Goal: Task Accomplishment & Management: Manage account settings

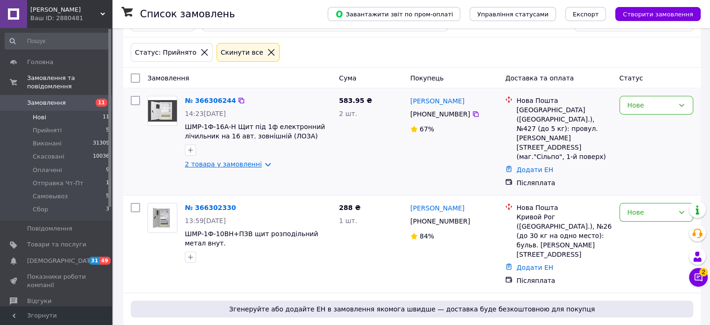
scroll to position [47, 0]
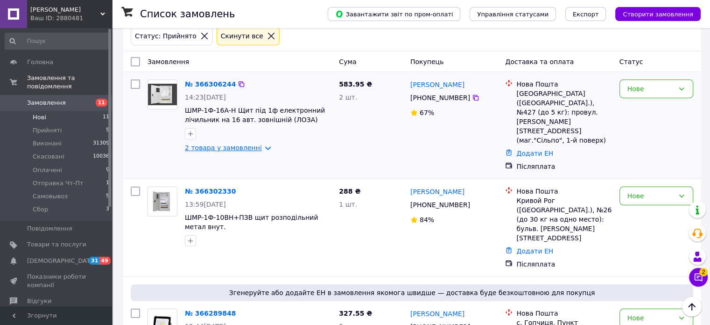
click at [258, 148] on link "2 товара у замовленні" at bounding box center [223, 147] width 77 height 7
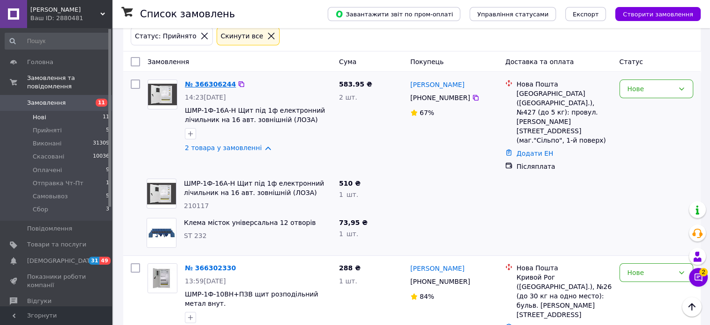
click at [213, 84] on link "№ 366306244" at bounding box center [210, 83] width 51 height 7
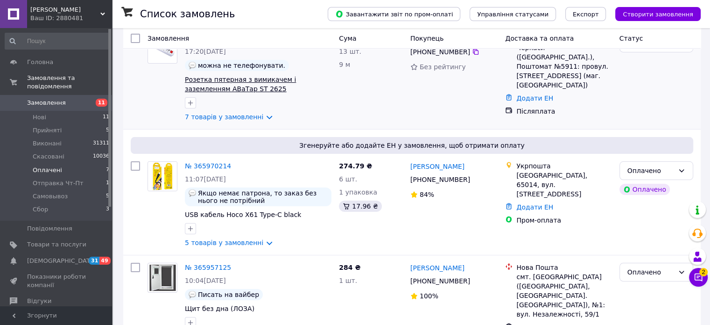
scroll to position [93, 0]
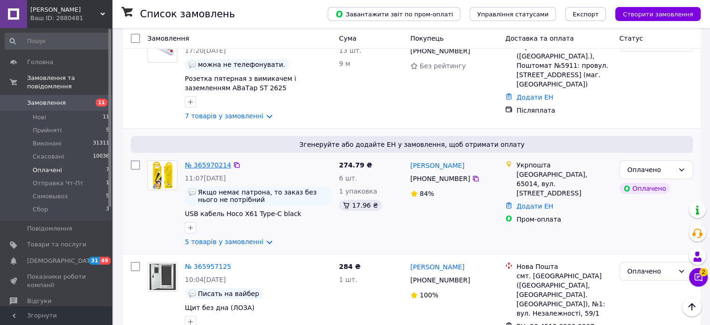
click at [213, 167] on link "№ 365970214" at bounding box center [208, 164] width 46 height 7
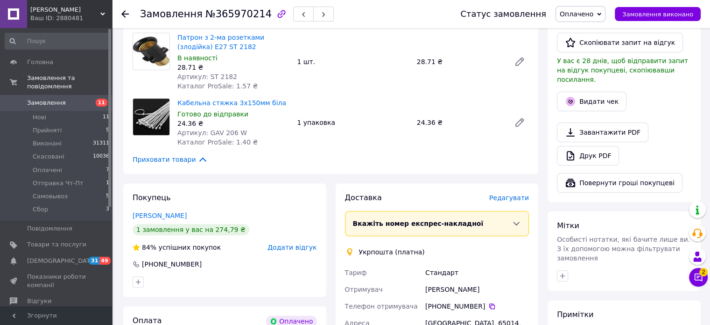
scroll to position [327, 0]
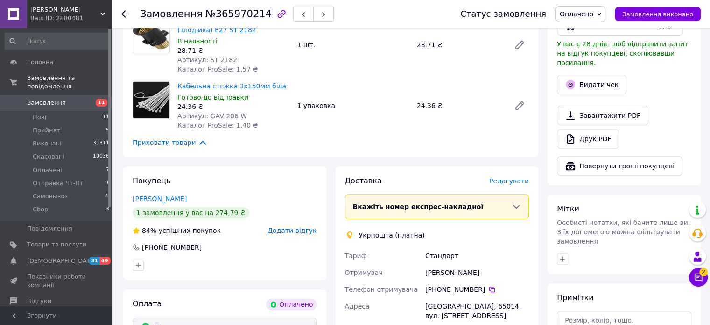
click at [445, 264] on div "[PERSON_NAME]" at bounding box center [477, 272] width 107 height 17
click at [446, 264] on div "[PERSON_NAME]" at bounding box center [477, 272] width 107 height 17
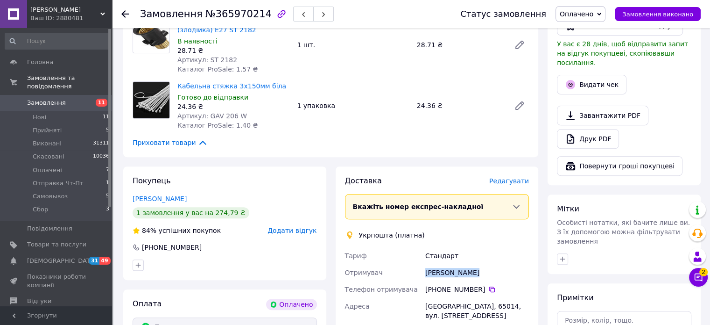
click at [508, 177] on span "Редагувати" at bounding box center [509, 180] width 40 height 7
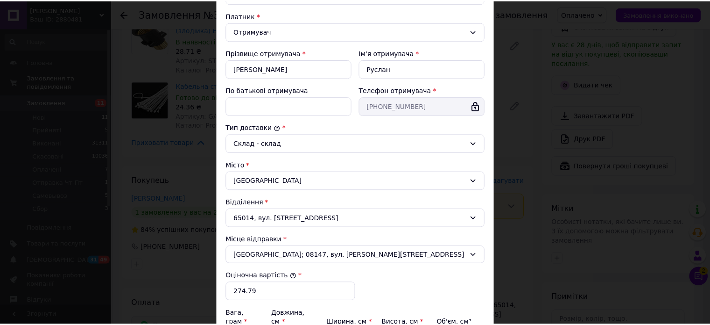
scroll to position [257, 0]
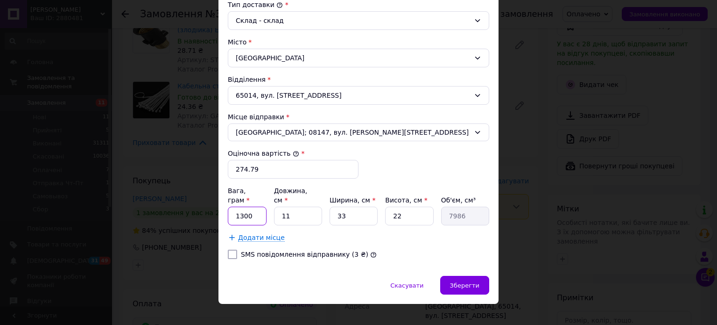
click at [254, 213] on input "1300" at bounding box center [247, 215] width 39 height 19
type input "1"
type input "500"
type input "2"
type input "1452"
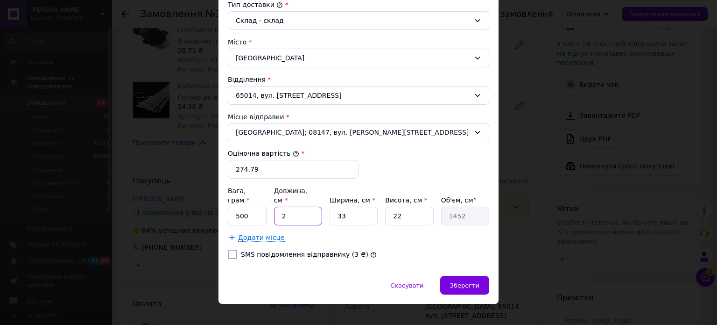
type input "21"
type input "15246"
type input "21"
type input "1"
type input "462"
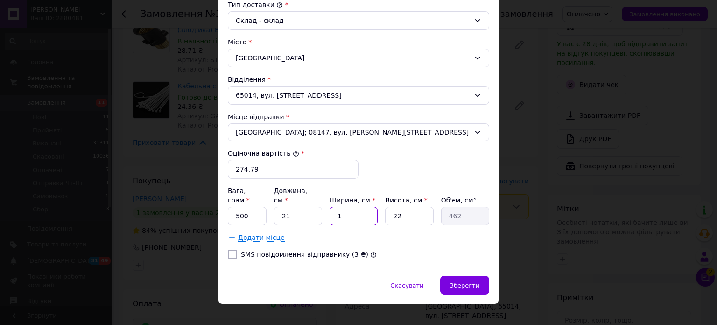
type input "17"
type input "7854"
type input "17"
type input "1"
type input "357"
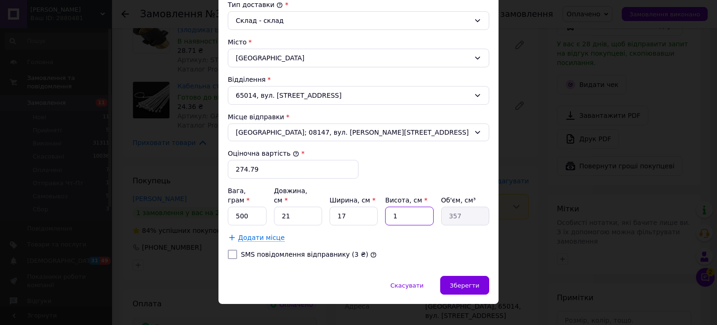
type input "10"
type input "3570"
type input "10"
click at [471, 282] on span "Зберегти" at bounding box center [464, 285] width 29 height 7
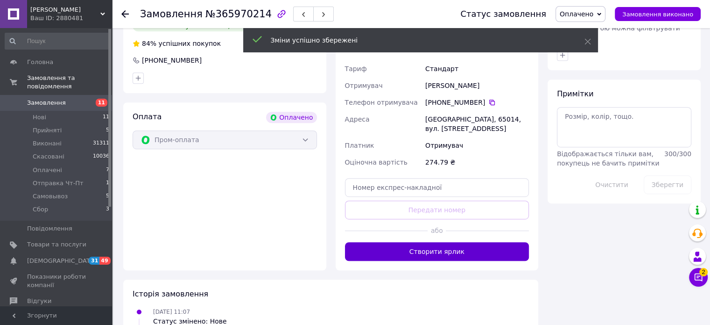
click at [461, 242] on button "Створити ярлик" at bounding box center [437, 251] width 184 height 19
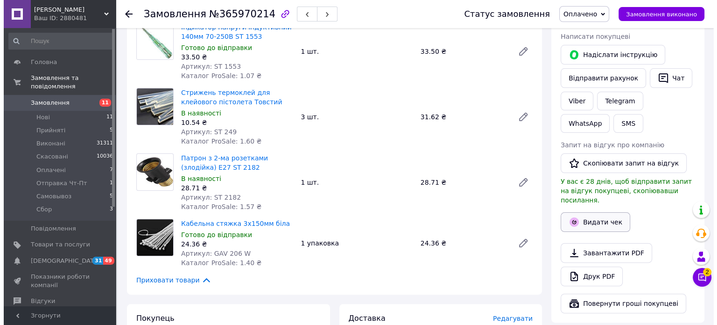
scroll to position [187, 0]
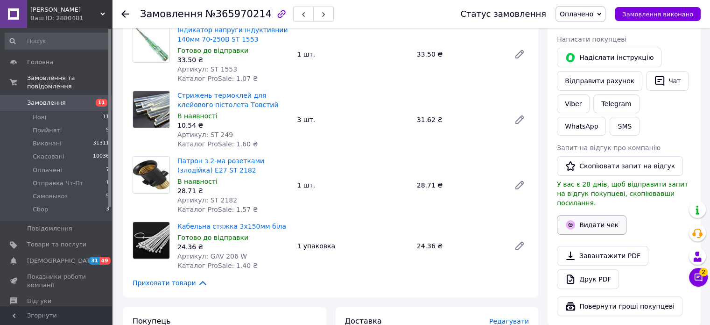
click at [594, 218] on button "Видати чек" at bounding box center [592, 225] width 70 height 20
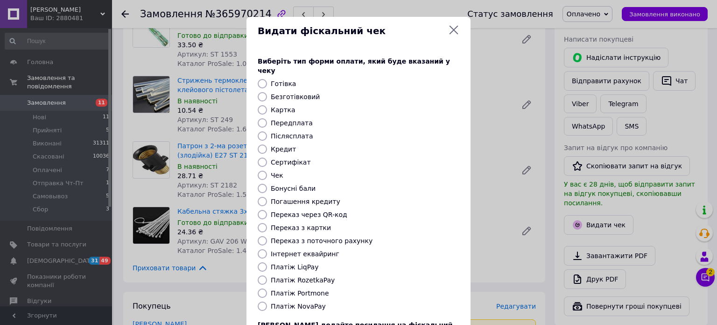
click at [267, 118] on div at bounding box center [262, 122] width 13 height 9
click at [261, 118] on input "Передплата" at bounding box center [262, 122] width 9 height 9
radio input "true"
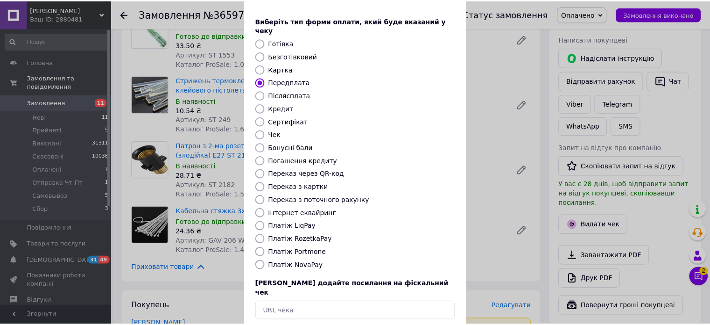
scroll to position [76, 0]
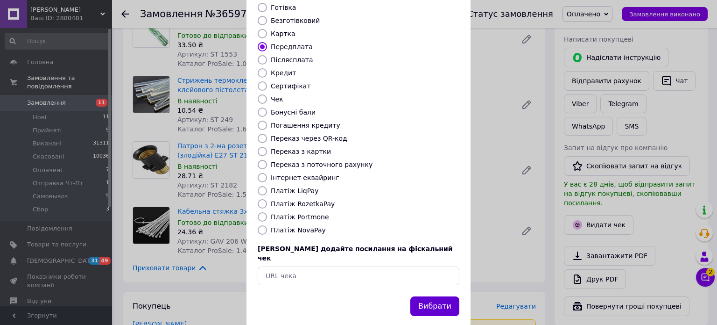
click at [438, 296] on button "Вибрати" at bounding box center [435, 306] width 49 height 20
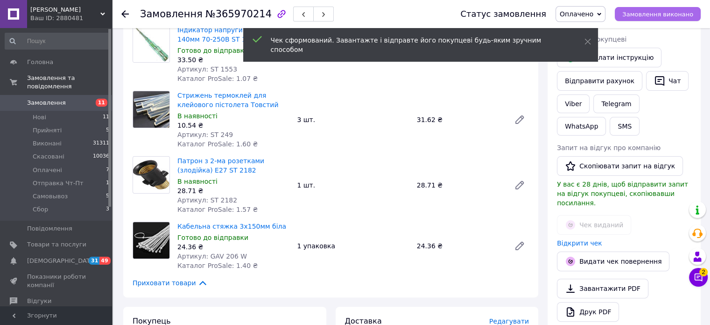
click at [665, 14] on span "Замовлення виконано" at bounding box center [658, 14] width 71 height 7
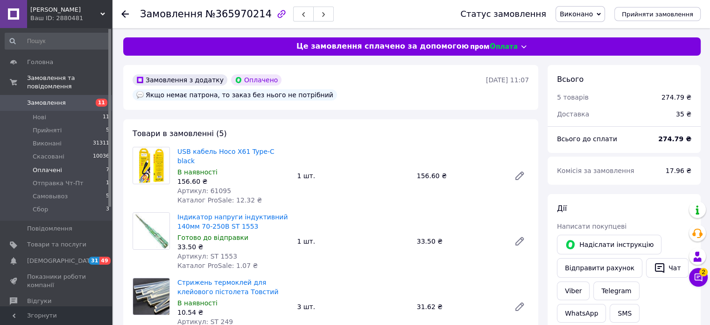
click at [48, 166] on span "Оплачені" at bounding box center [47, 170] width 29 height 8
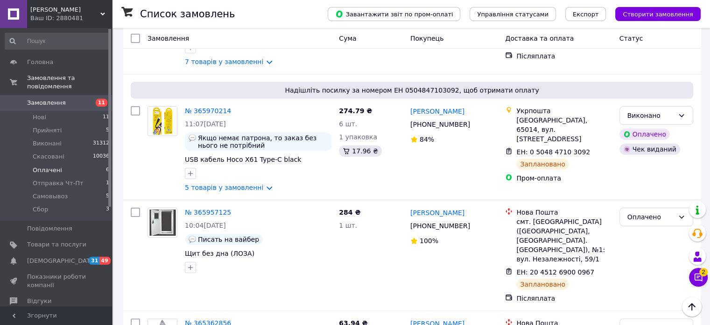
scroll to position [47, 0]
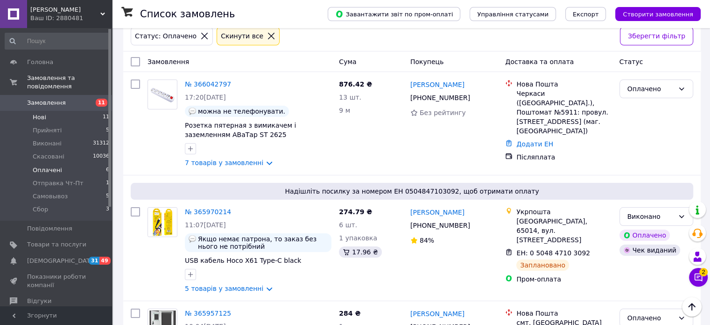
click at [42, 113] on span "Нові" at bounding box center [40, 117] width 14 height 8
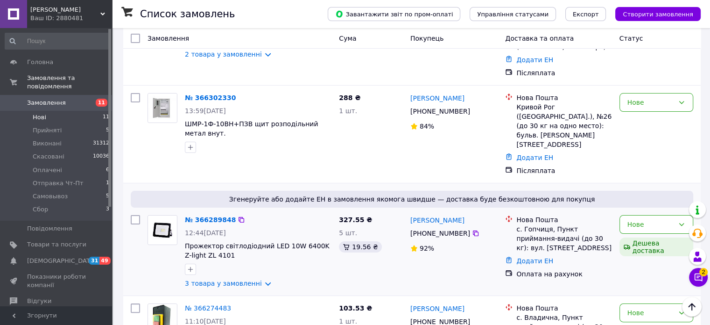
scroll to position [187, 0]
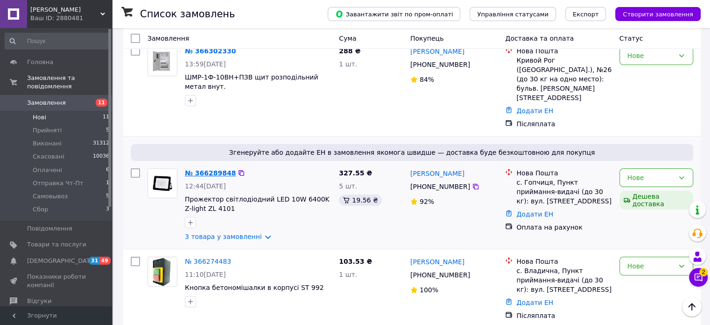
click at [209, 169] on link "№ 366289848" at bounding box center [210, 172] width 51 height 7
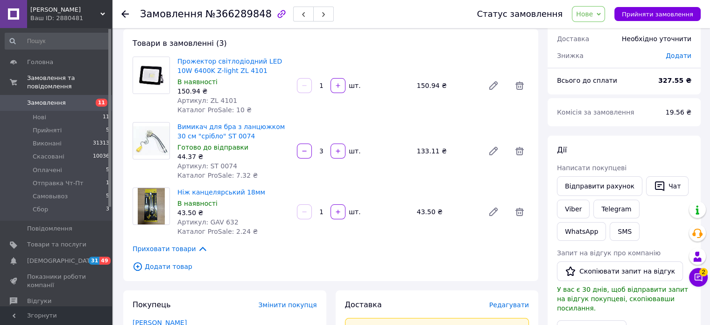
scroll to position [47, 0]
drag, startPoint x: 584, startPoint y: 149, endPoint x: 591, endPoint y: 150, distance: 6.8
click at [584, 149] on div "Дії" at bounding box center [624, 151] width 135 height 11
click at [589, 15] on span "Нове" at bounding box center [584, 13] width 17 height 7
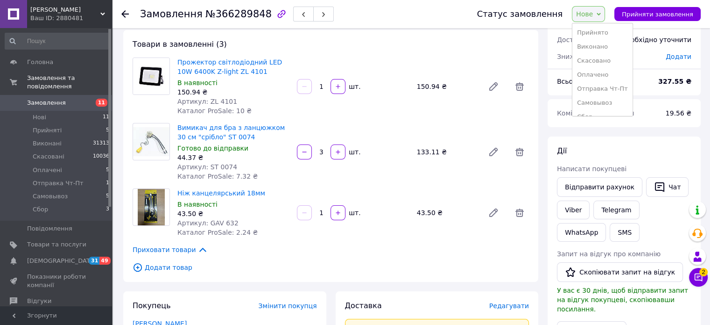
click at [385, 243] on div "Товари в замовленні (3) Прожектор світлодіодний LED 10W 6400K Z-light ZL 4101 В…" at bounding box center [330, 156] width 415 height 252
click at [522, 209] on icon at bounding box center [519, 212] width 11 height 11
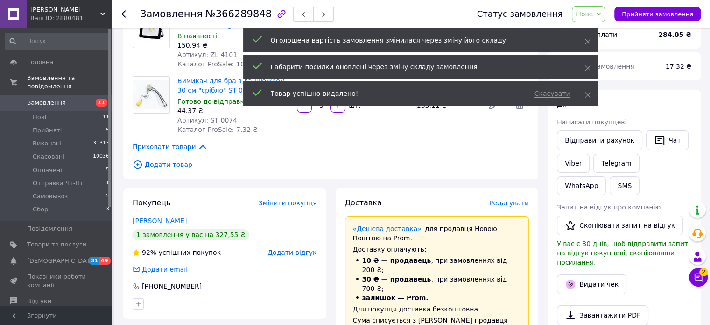
scroll to position [0, 0]
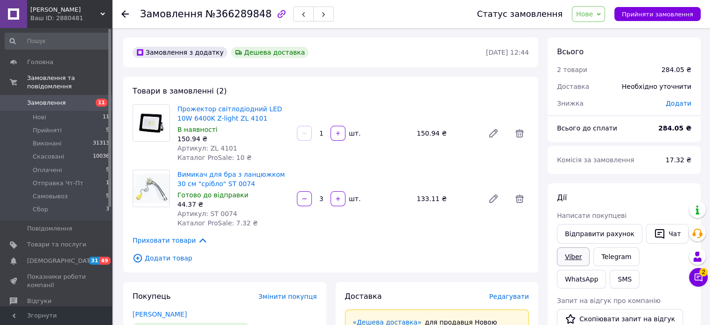
click at [574, 255] on link "Viber" at bounding box center [573, 256] width 33 height 19
click at [601, 21] on span "Нове" at bounding box center [588, 14] width 33 height 16
click at [607, 33] on li "Прийнято" at bounding box center [603, 33] width 60 height 14
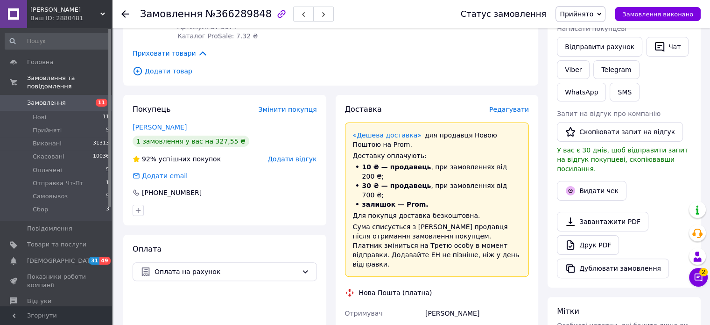
scroll to position [93, 0]
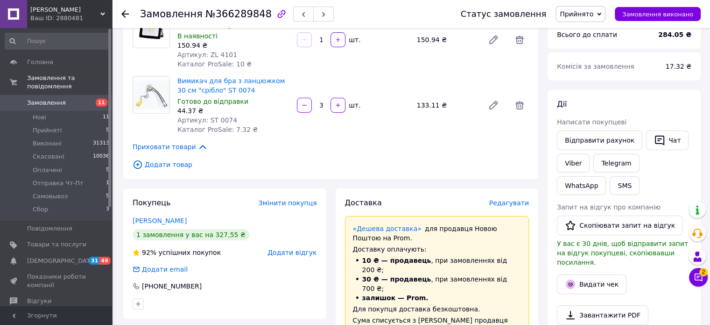
click at [316, 308] on div at bounding box center [225, 303] width 188 height 15
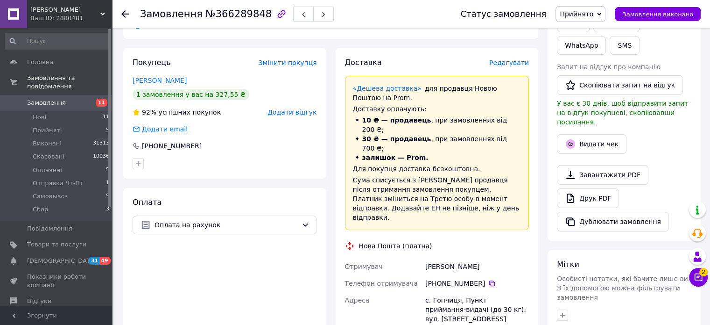
click at [444, 258] on div "[PERSON_NAME]" at bounding box center [477, 266] width 107 height 17
copy div "[PERSON_NAME]"
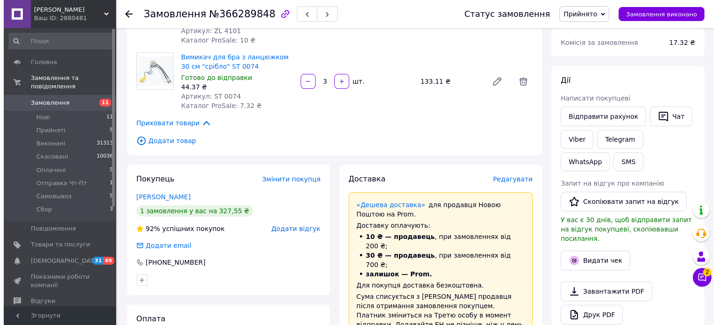
scroll to position [47, 0]
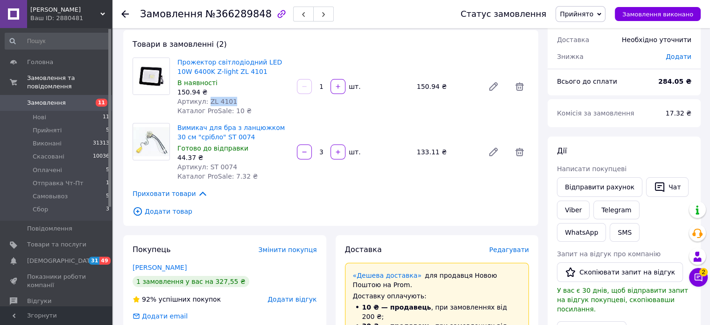
drag, startPoint x: 234, startPoint y: 100, endPoint x: 204, endPoint y: 102, distance: 29.5
click at [204, 102] on div "Артикул: ZL 4101" at bounding box center [233, 101] width 112 height 9
copy span "ZL 4101"
click at [521, 248] on span "Редагувати" at bounding box center [509, 249] width 40 height 7
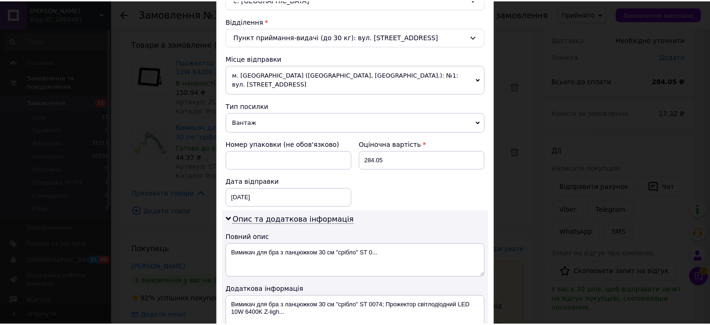
scroll to position [414, 0]
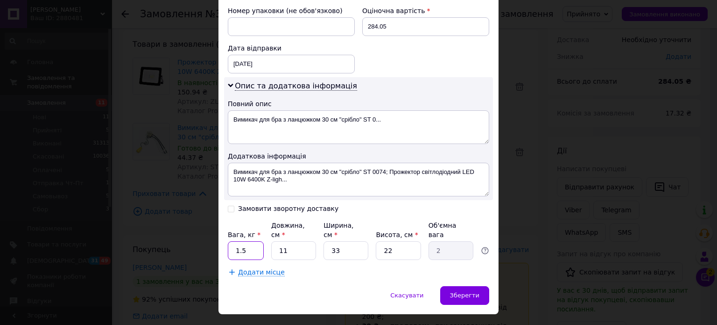
click at [260, 241] on input "1.5" at bounding box center [246, 250] width 36 height 19
type input "1"
type input "0.5"
type input "1"
type input "0.1"
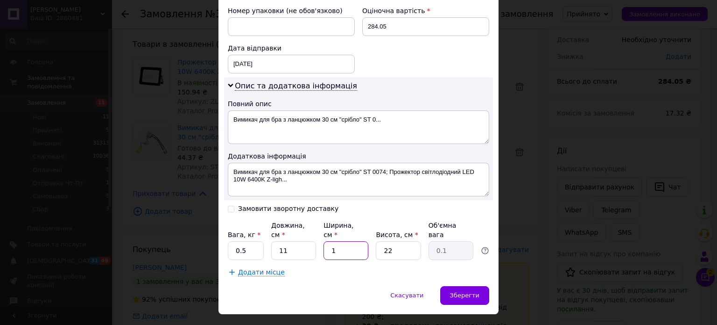
type input "12"
type input "0.73"
type input "12"
type input "1"
type input "0.1"
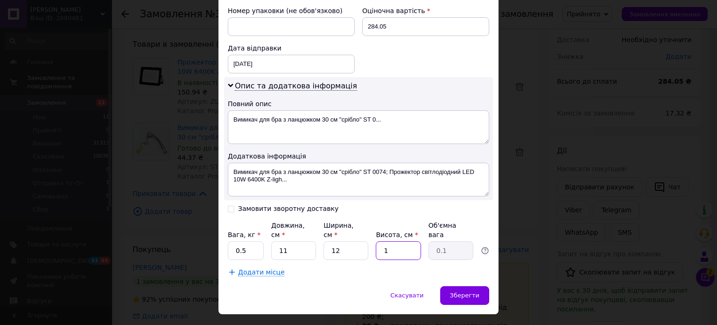
type input "14"
type input "0.46"
type input "14"
click at [456, 286] on div "Зберегти" at bounding box center [464, 295] width 49 height 19
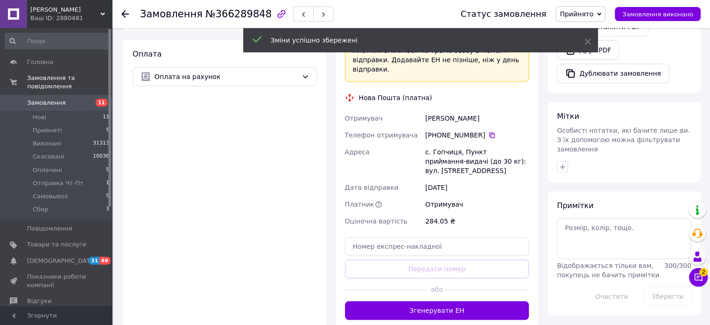
scroll to position [467, 0]
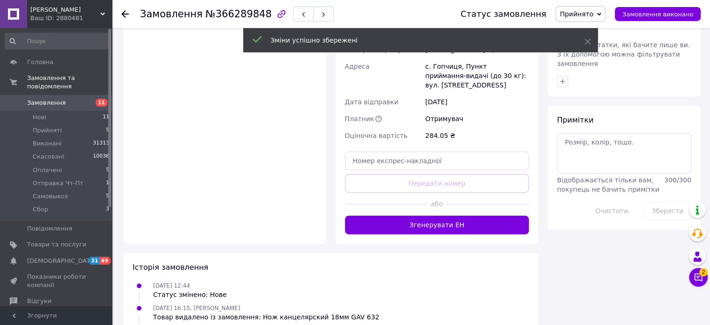
drag, startPoint x: 448, startPoint y: 196, endPoint x: 500, endPoint y: 211, distance: 54.0
click at [453, 215] on button "Згенерувати ЕН" at bounding box center [437, 224] width 184 height 19
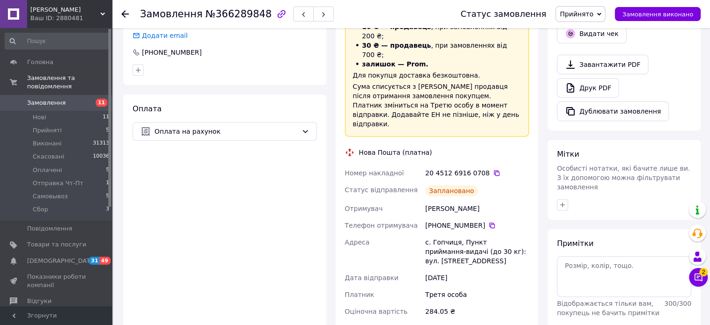
click at [602, 14] on icon at bounding box center [599, 14] width 4 height 4
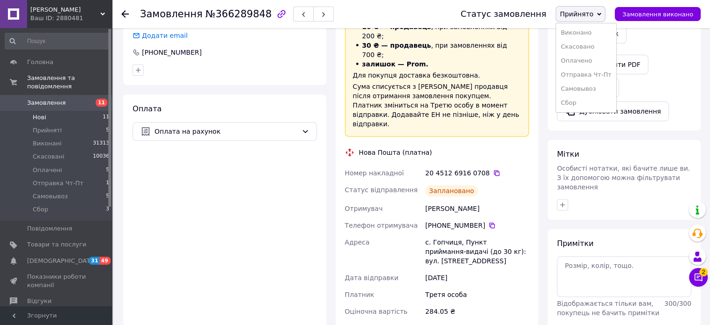
click at [40, 113] on span "Нові" at bounding box center [40, 117] width 14 height 8
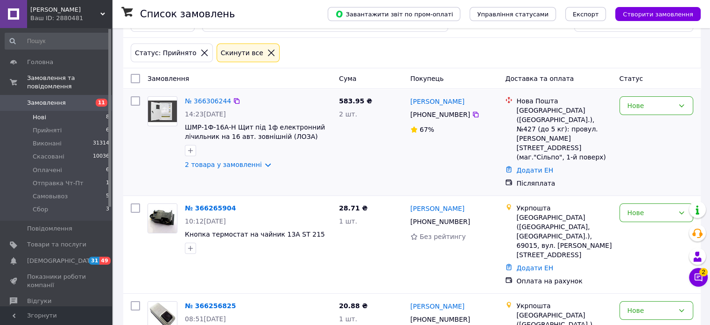
scroll to position [47, 0]
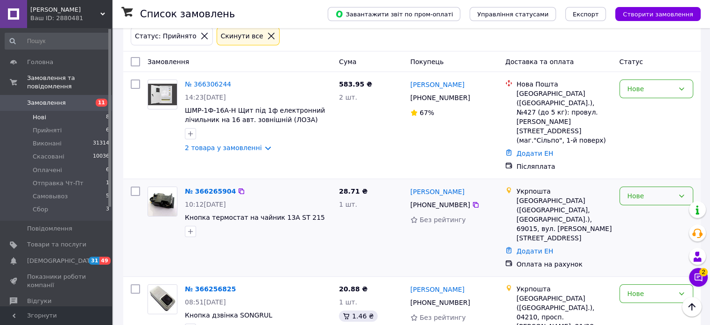
click at [634, 191] on div "Нове" at bounding box center [651, 196] width 47 height 10
click at [635, 230] on li "Скасовано" at bounding box center [656, 231] width 73 height 17
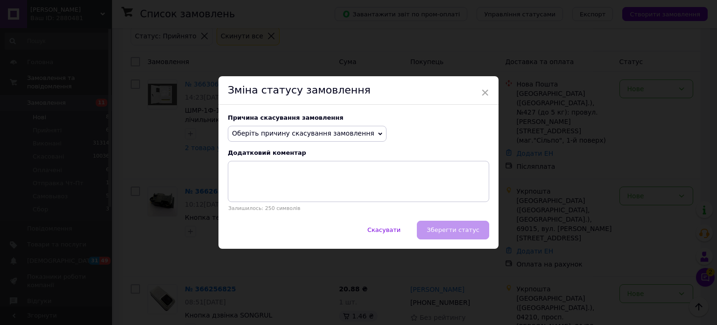
click at [342, 136] on span "Оберіть причину скасування замовлення" at bounding box center [303, 132] width 142 height 7
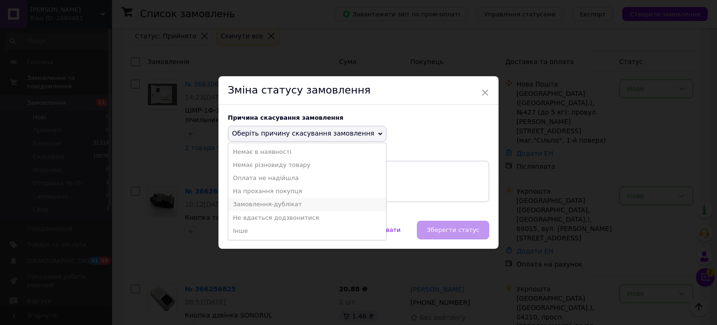
click at [273, 201] on li "Замовлення-дублікат" at bounding box center [307, 204] width 158 height 13
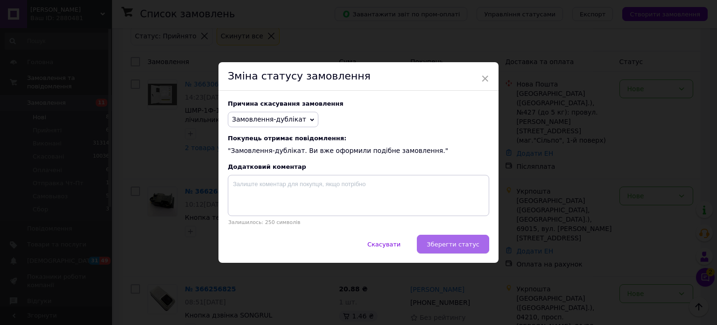
click at [467, 244] on span "Зберегти статус" at bounding box center [453, 244] width 53 height 7
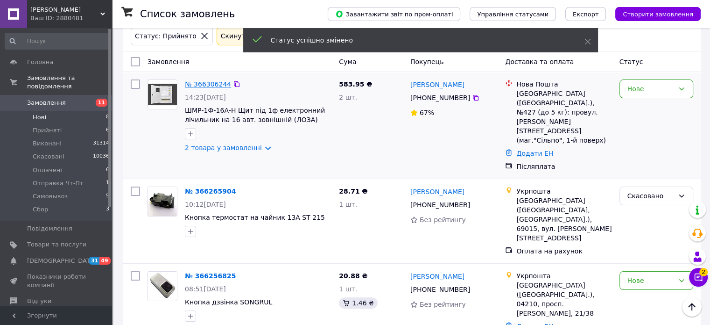
click at [209, 85] on link "№ 366306244" at bounding box center [208, 83] width 46 height 7
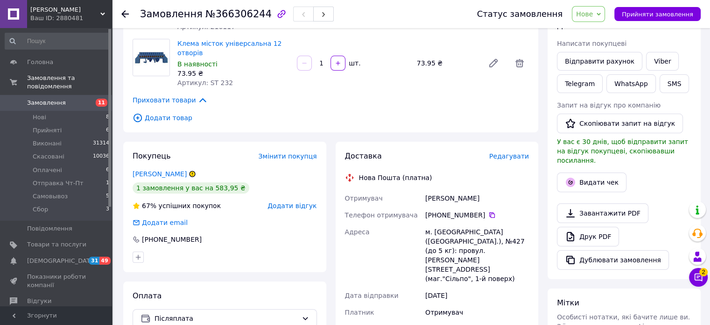
scroll to position [93, 0]
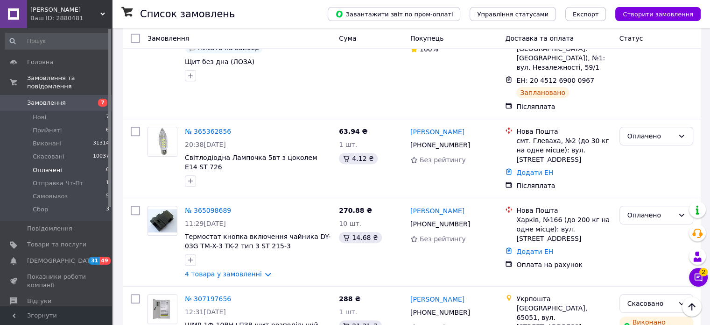
scroll to position [359, 0]
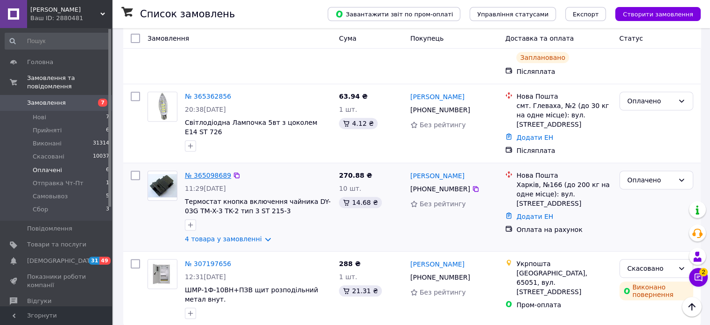
click at [209, 171] on link "№ 365098689" at bounding box center [208, 174] width 46 height 7
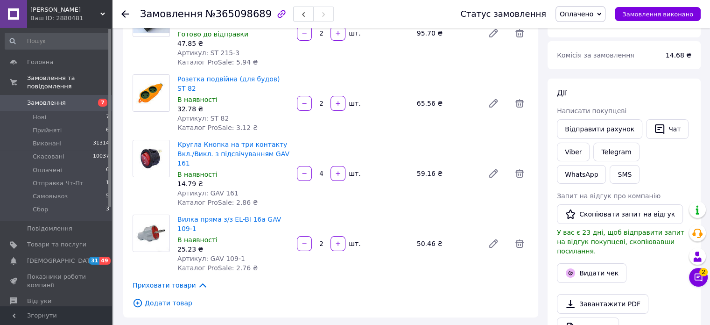
scroll to position [187, 0]
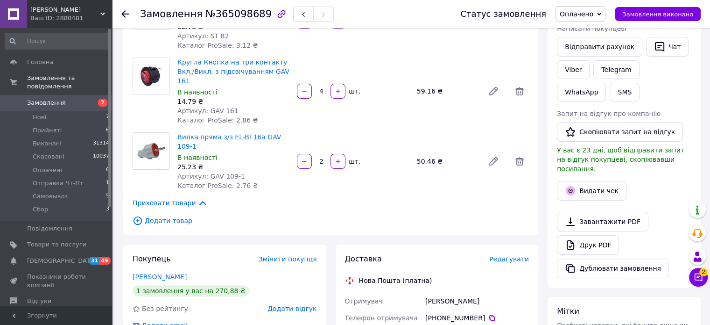
click at [447, 292] on div "Божко Олексій" at bounding box center [477, 300] width 107 height 17
copy div "Божко Олексій"
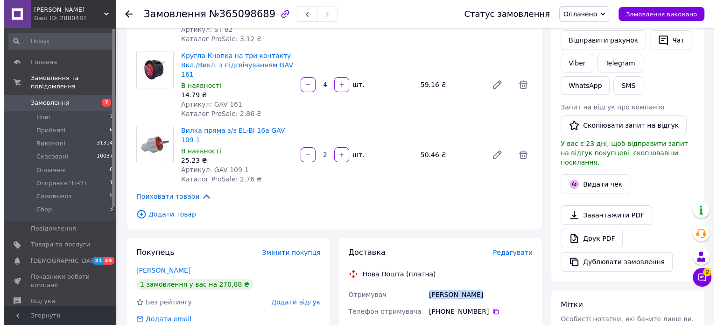
scroll to position [234, 0]
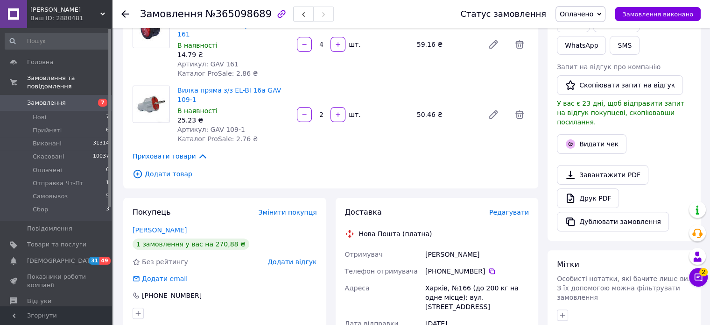
click at [510, 208] on span "Редагувати" at bounding box center [509, 211] width 40 height 7
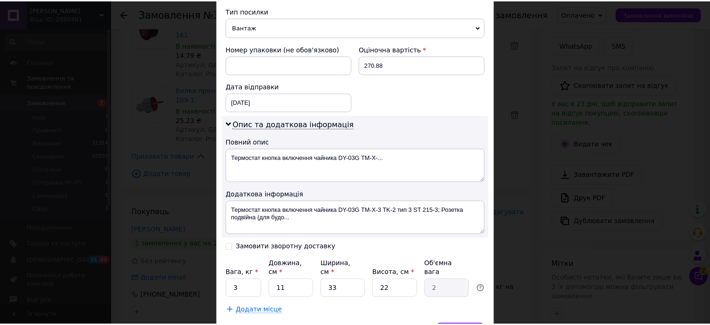
scroll to position [414, 0]
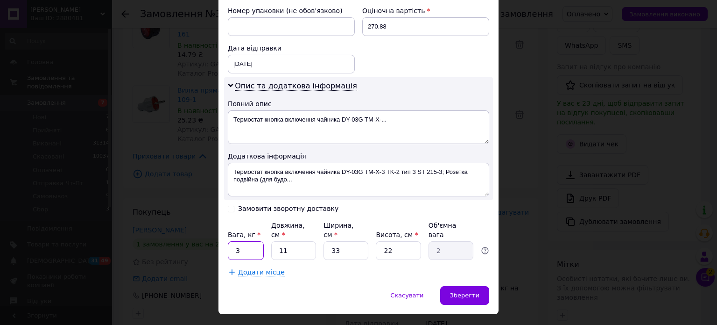
click at [252, 241] on input "3" at bounding box center [246, 250] width 36 height 19
type input "0.5"
type input "1"
type input "0.1"
type input "12"
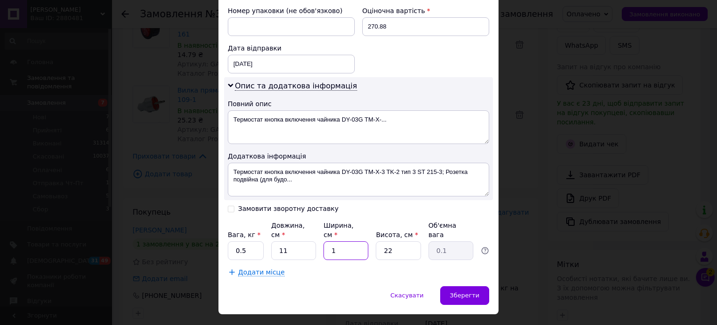
type input "0.73"
type input "12"
type input "1"
type input "0.1"
type input "14"
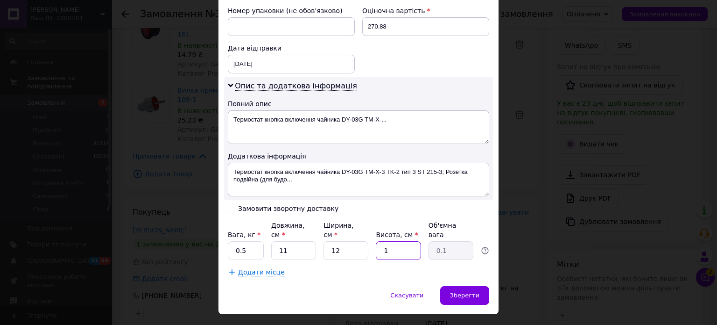
type input "0.46"
type input "14"
click at [464, 286] on div "Зберегти" at bounding box center [464, 295] width 49 height 19
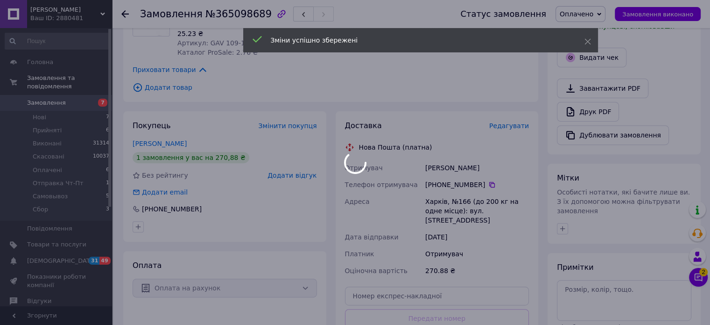
scroll to position [420, 0]
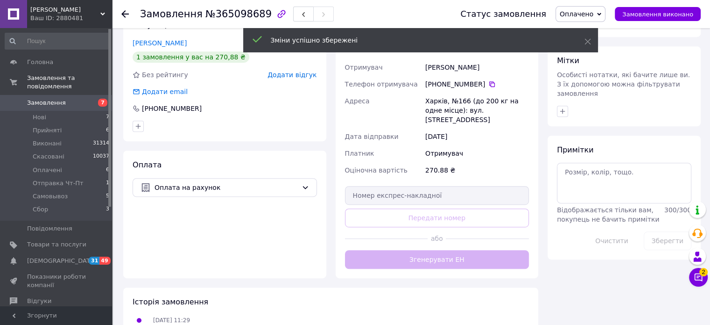
click at [471, 250] on button "Згенерувати ЕН" at bounding box center [437, 259] width 184 height 19
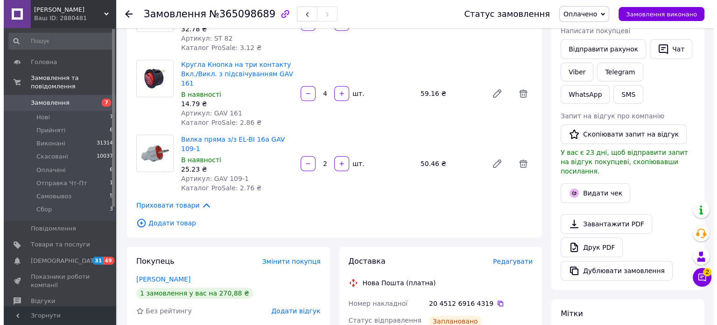
scroll to position [187, 0]
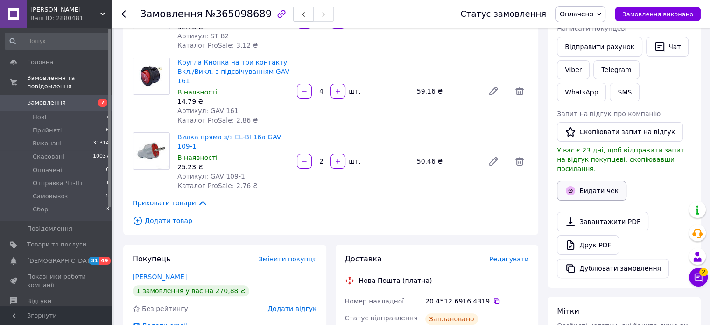
click at [593, 181] on button "Видати чек" at bounding box center [592, 191] width 70 height 20
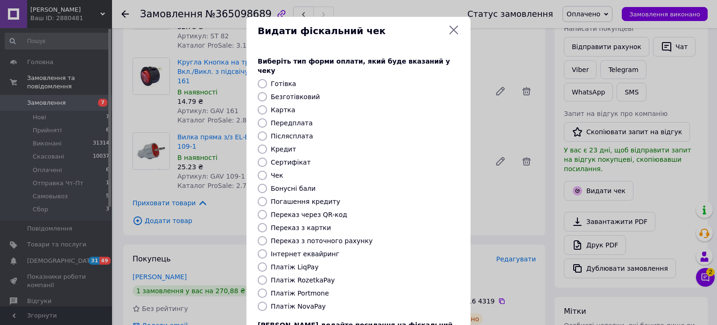
click at [262, 118] on input "Передплата" at bounding box center [262, 122] width 9 height 9
radio input "true"
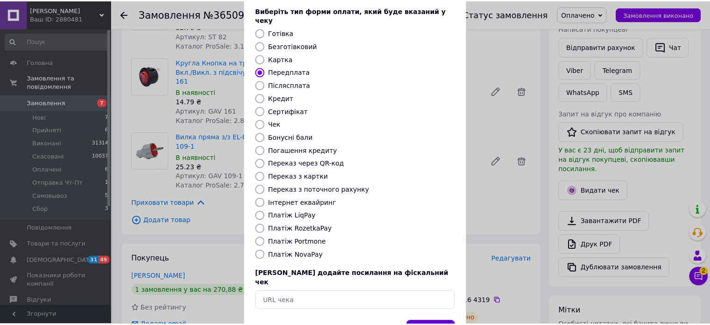
scroll to position [76, 0]
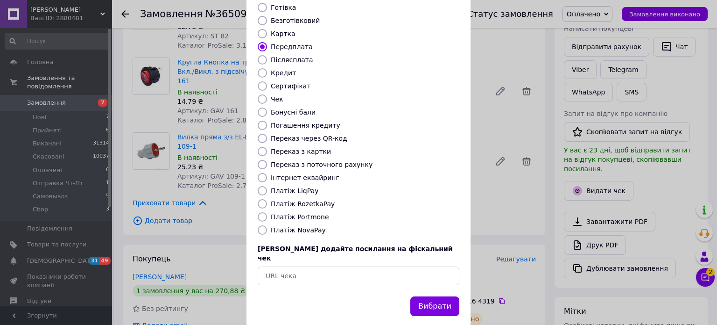
click at [438, 296] on button "Вибрати" at bounding box center [435, 306] width 49 height 20
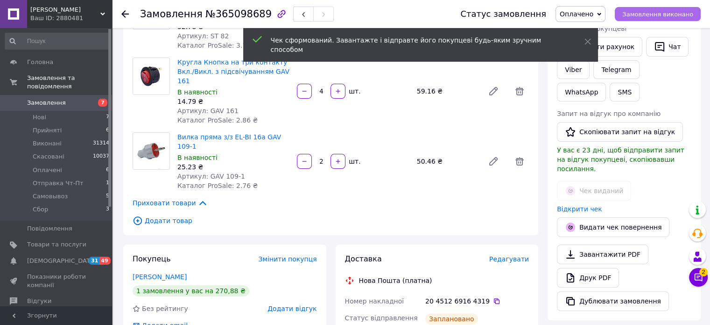
click at [661, 18] on button "Замовлення виконано" at bounding box center [658, 14] width 86 height 14
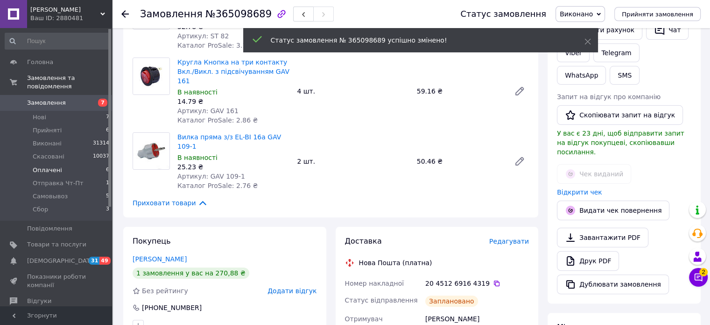
click at [48, 166] on span "Оплачені" at bounding box center [47, 170] width 29 height 8
